Goal: Communication & Community: Ask a question

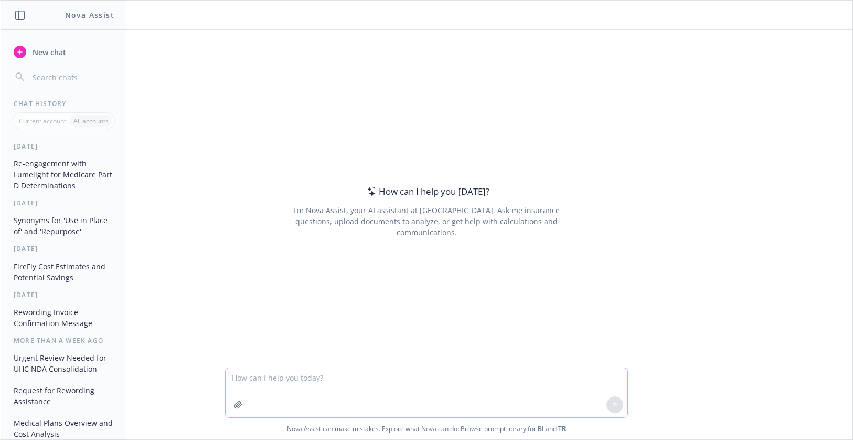
click at [273, 385] on textarea at bounding box center [427, 392] width 402 height 49
paste textarea "We need the firm SL quotes as the group is very interested in remaining with yo…"
type textarea "We need the firm SL quotes as the group is very interested in remaining with yo…"
